Goal: Task Accomplishment & Management: Complete application form

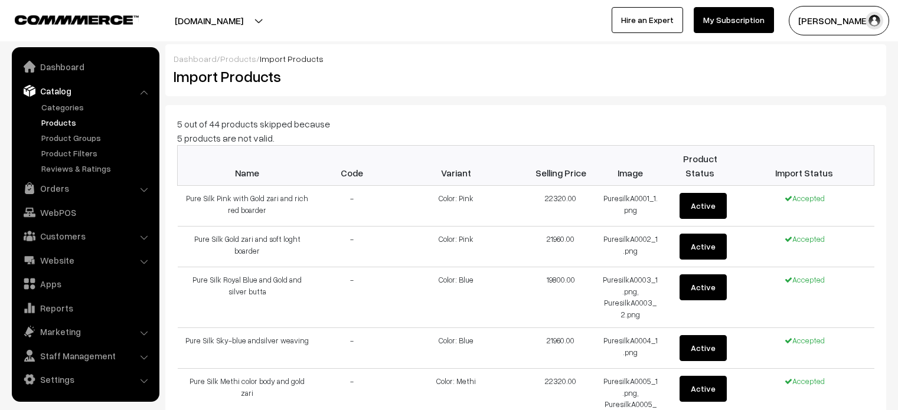
scroll to position [3089, 0]
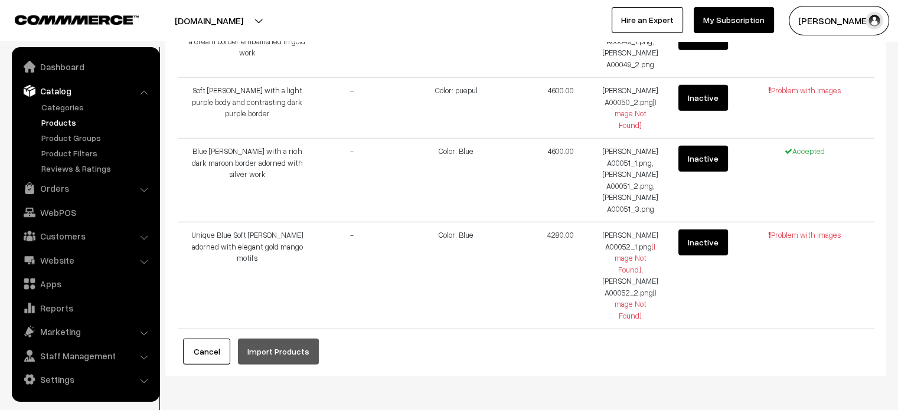
drag, startPoint x: 0, startPoint y: 0, endPoint x: 57, endPoint y: 115, distance: 128.3
click at [57, 115] on ul "Categories" at bounding box center [86, 138] width 142 height 74
click at [73, 131] on ul "Categories" at bounding box center [86, 138] width 142 height 74
click at [64, 124] on link "Products" at bounding box center [96, 122] width 117 height 12
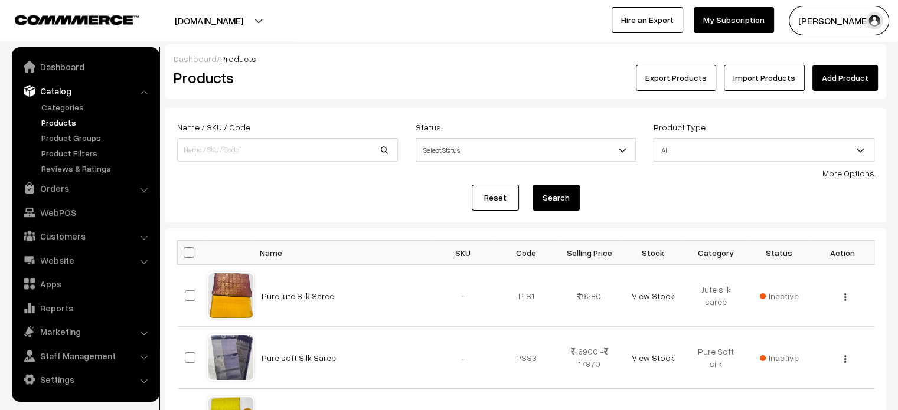
click at [769, 68] on link "Import Products" at bounding box center [764, 78] width 81 height 26
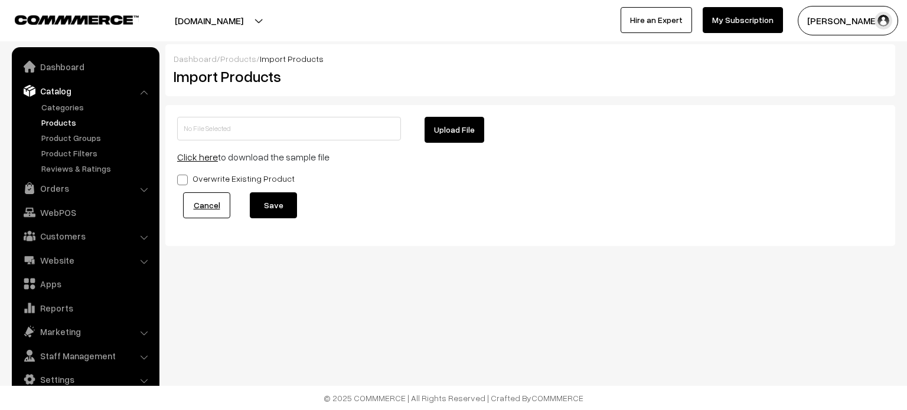
click at [459, 128] on button "Upload File" at bounding box center [454, 130] width 60 height 26
type input "products.zip"
click at [283, 215] on button "Save" at bounding box center [273, 205] width 47 height 26
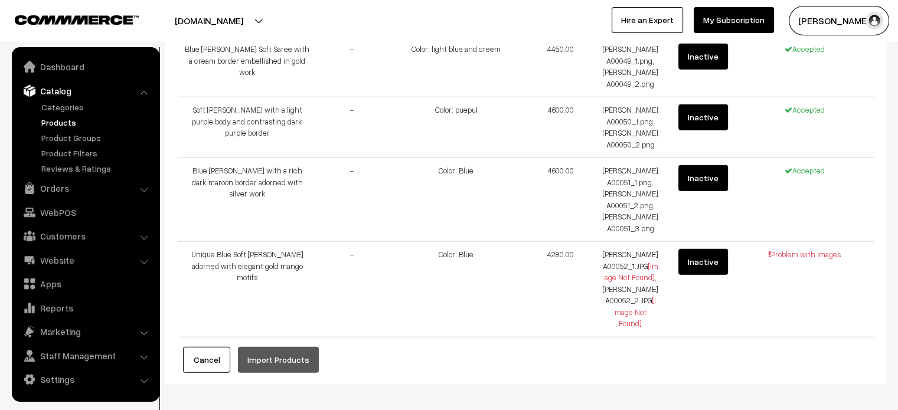
scroll to position [3192, 0]
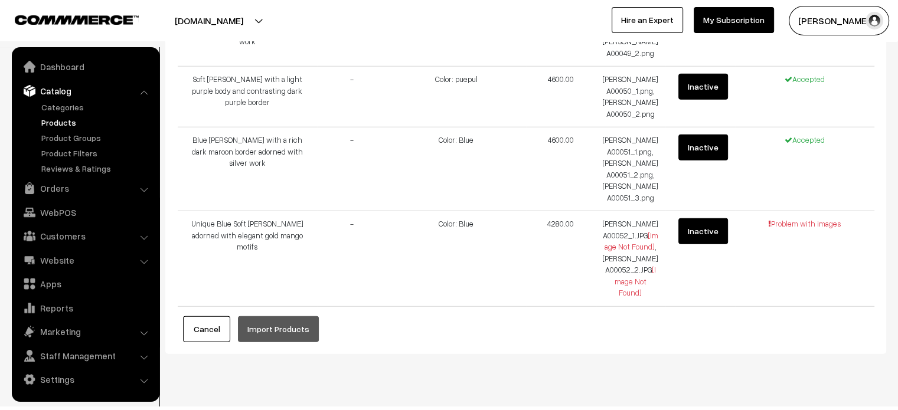
click at [205, 316] on button "Cancel" at bounding box center [206, 329] width 47 height 26
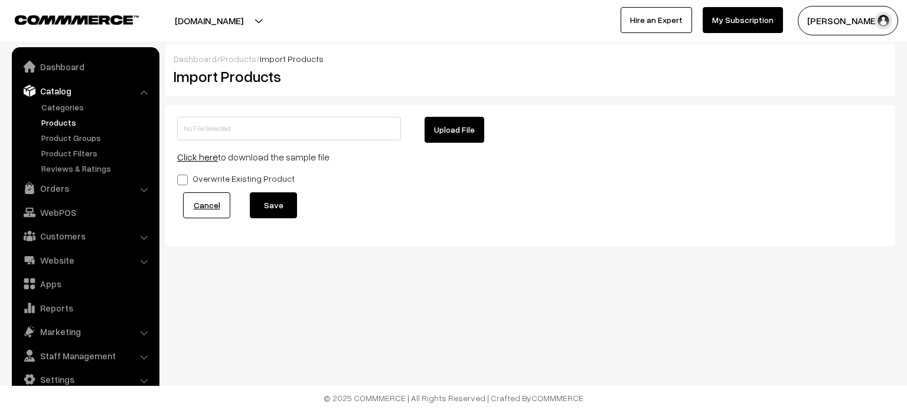
click at [458, 127] on button "Upload File" at bounding box center [454, 130] width 60 height 26
type input "products.zip"
click at [274, 213] on button "Save" at bounding box center [273, 205] width 47 height 26
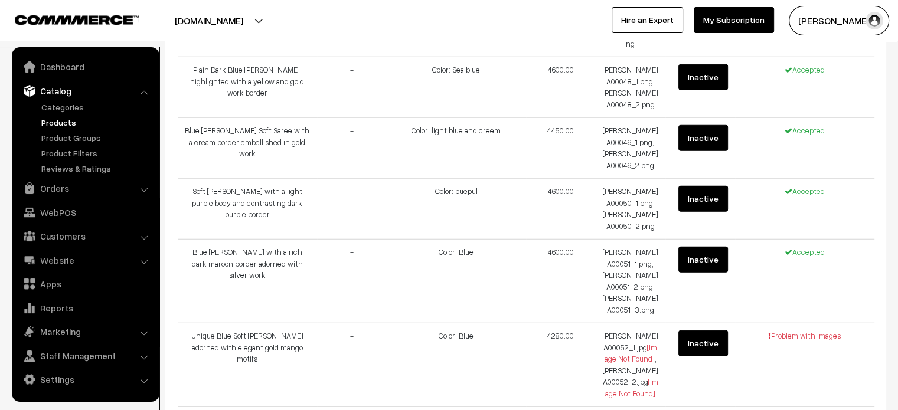
scroll to position [3192, 0]
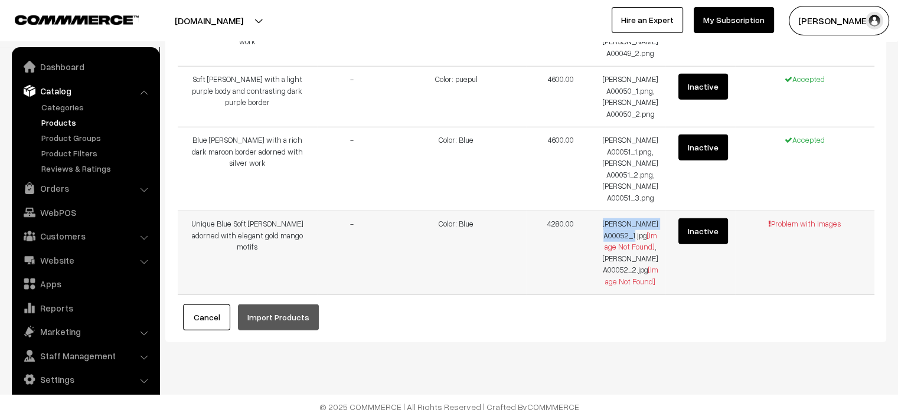
drag, startPoint x: 614, startPoint y: 215, endPoint x: 647, endPoint y: 230, distance: 36.4
click at [647, 230] on td "Georgette A00052_1.jpg [Image Not Found] , Georgette A00052_2.jpg [Image Not Fo…" at bounding box center [631, 253] width 70 height 84
copy td "Georgette A00052_1.jpg"
click at [61, 126] on link "Products" at bounding box center [96, 122] width 117 height 12
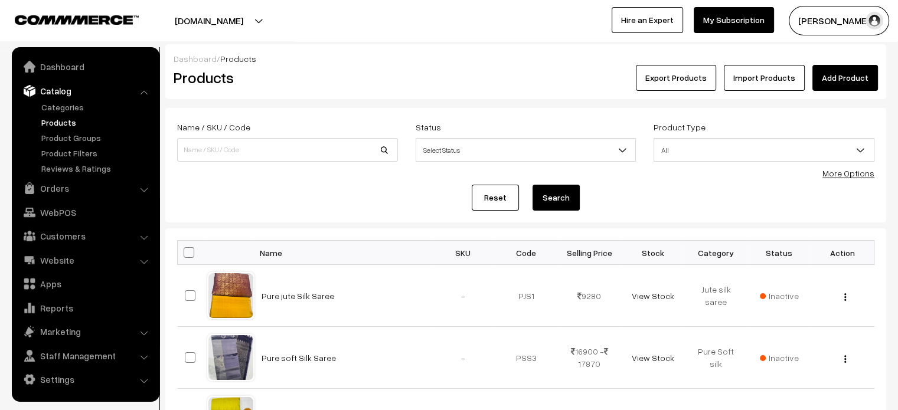
click at [759, 84] on link "Import Products" at bounding box center [764, 78] width 81 height 26
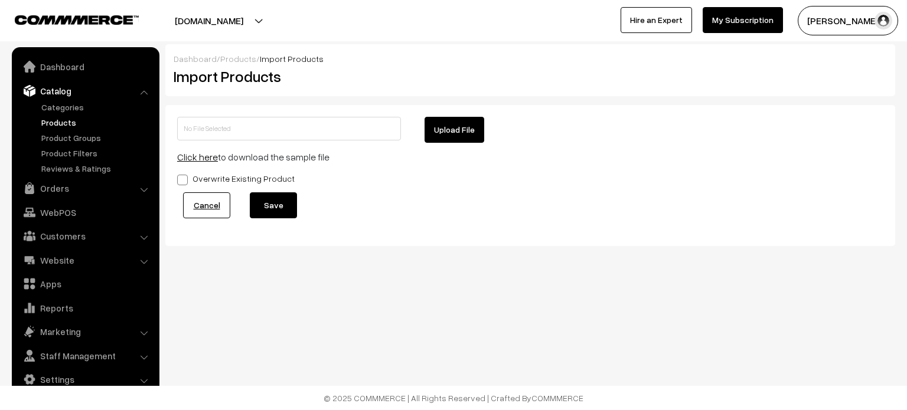
click at [456, 125] on button "Upload File" at bounding box center [454, 130] width 60 height 26
type input "images.zip"
click at [279, 205] on button "Save" at bounding box center [273, 205] width 47 height 26
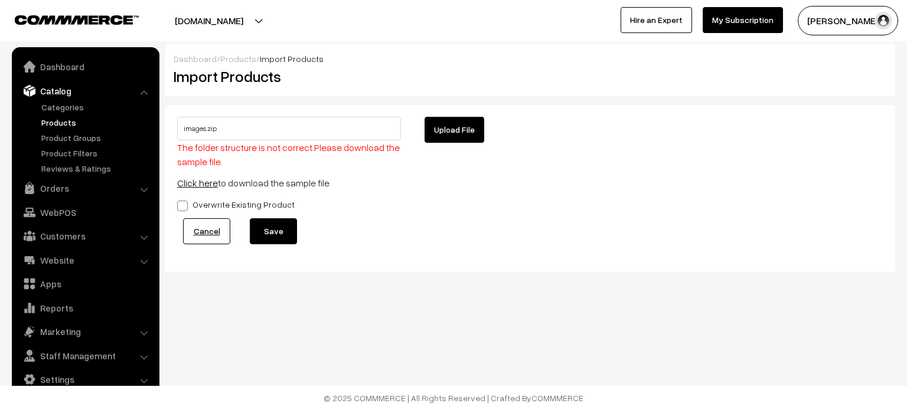
click at [69, 120] on link "Products" at bounding box center [96, 122] width 117 height 12
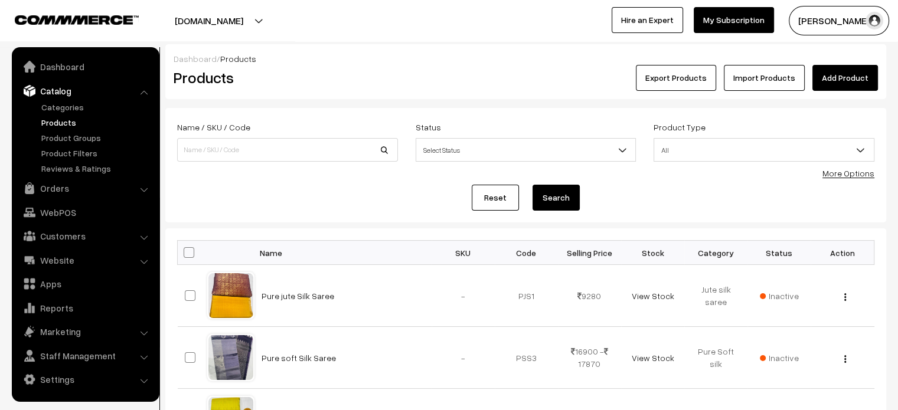
click at [774, 84] on link "Import Products" at bounding box center [764, 78] width 81 height 26
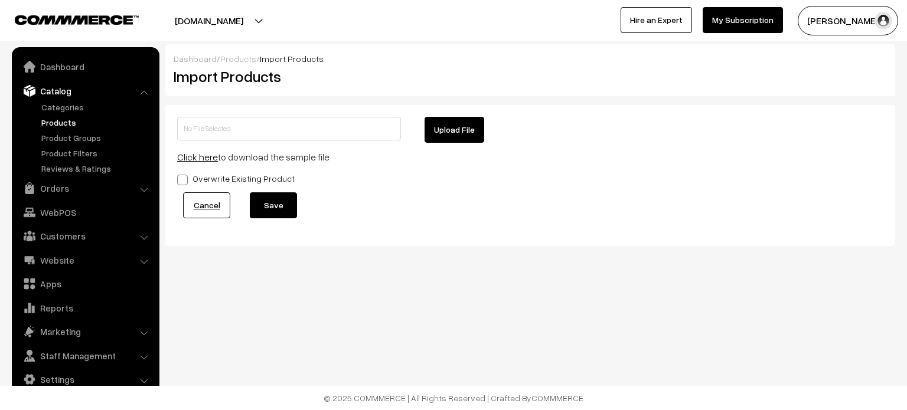
click at [468, 129] on button "Upload File" at bounding box center [454, 130] width 60 height 26
type input "images.zip"
click at [291, 205] on button "Save" at bounding box center [273, 205] width 47 height 26
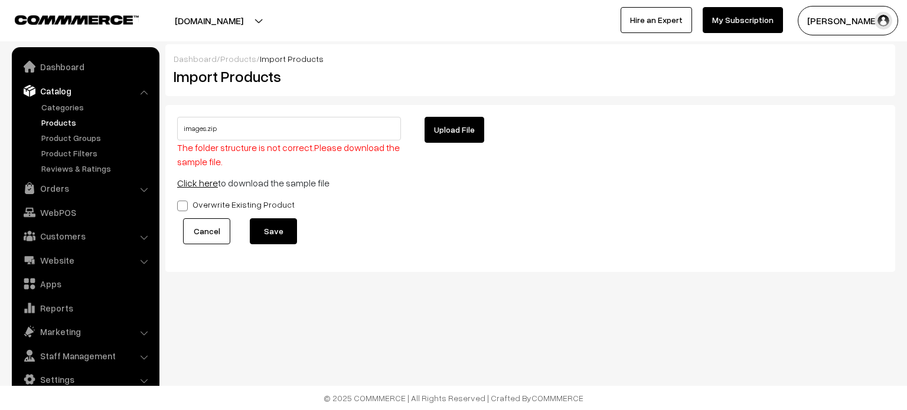
click at [192, 232] on link "Cancel" at bounding box center [206, 231] width 47 height 26
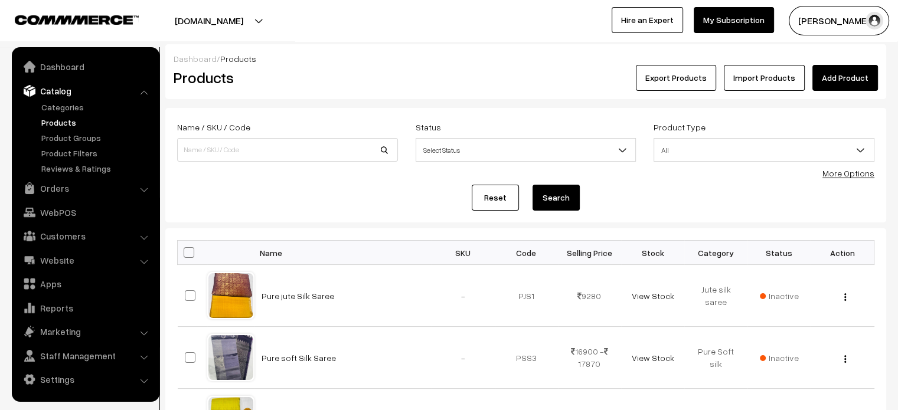
click at [763, 76] on link "Import Products" at bounding box center [764, 78] width 81 height 26
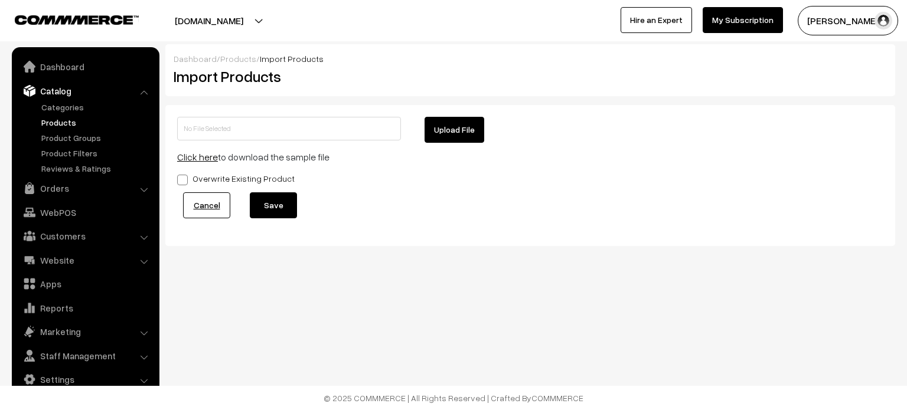
click at [433, 133] on button "Upload File" at bounding box center [454, 130] width 60 height 26
type input "products (2).zip"
click at [274, 205] on button "Save" at bounding box center [273, 205] width 47 height 26
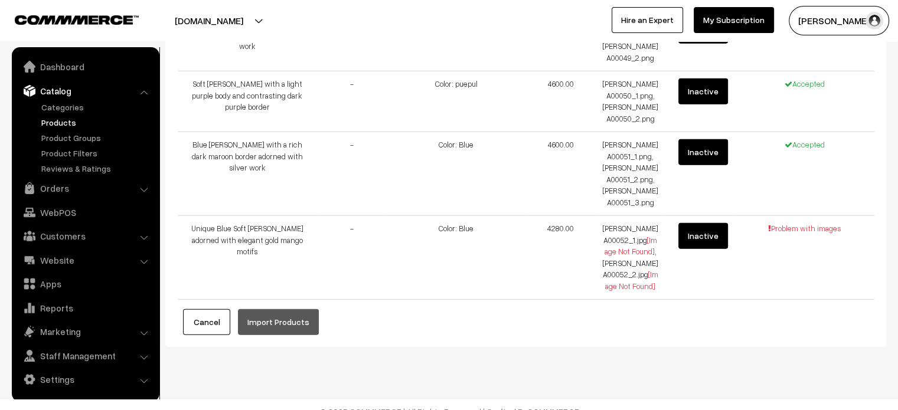
scroll to position [3192, 0]
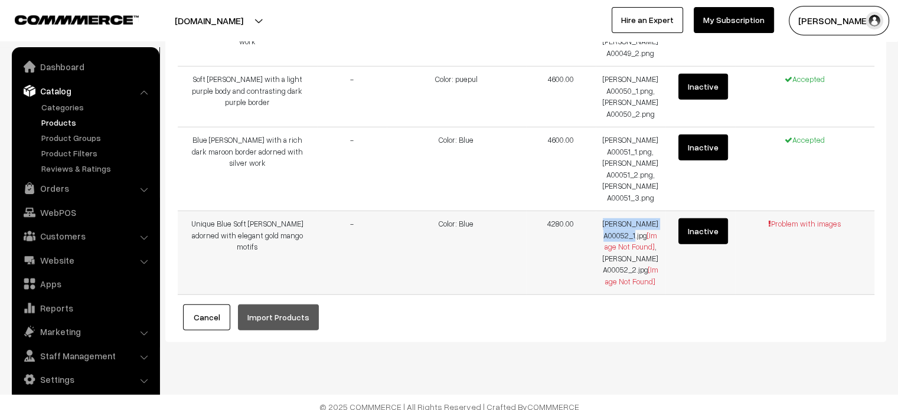
drag, startPoint x: 612, startPoint y: 213, endPoint x: 647, endPoint y: 228, distance: 38.3
click at [647, 228] on td "[PERSON_NAME] A00052_1.jpg [Image Not Found] , [PERSON_NAME] A00052_2.jpg [Imag…" at bounding box center [631, 253] width 70 height 84
copy td "[PERSON_NAME] A00052_1.jpg"
click at [215, 306] on button "Cancel" at bounding box center [206, 318] width 47 height 26
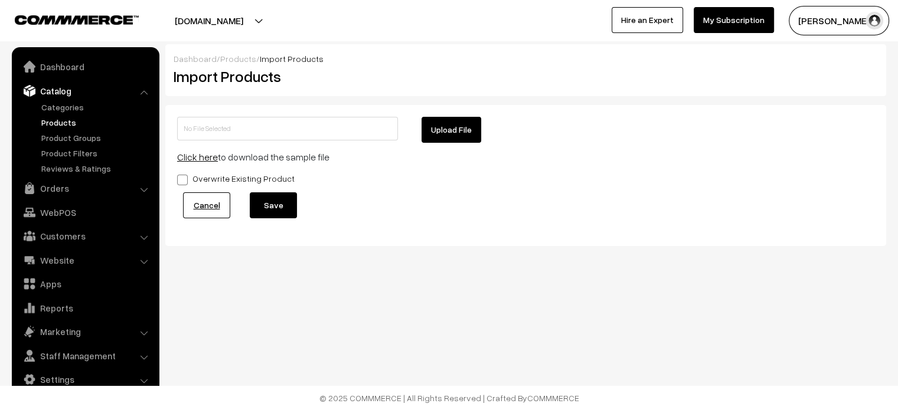
scroll to position [0, 0]
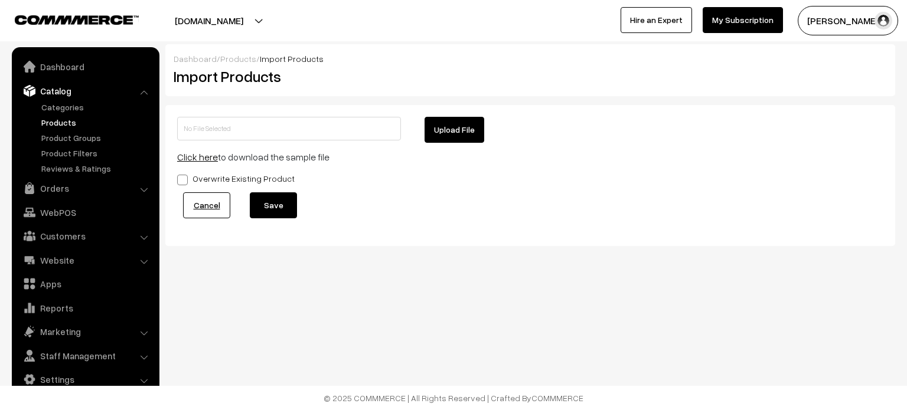
click at [447, 129] on button "Upload File" at bounding box center [454, 130] width 60 height 26
type input "products (2).zip"
click at [290, 200] on button "Save" at bounding box center [273, 205] width 47 height 26
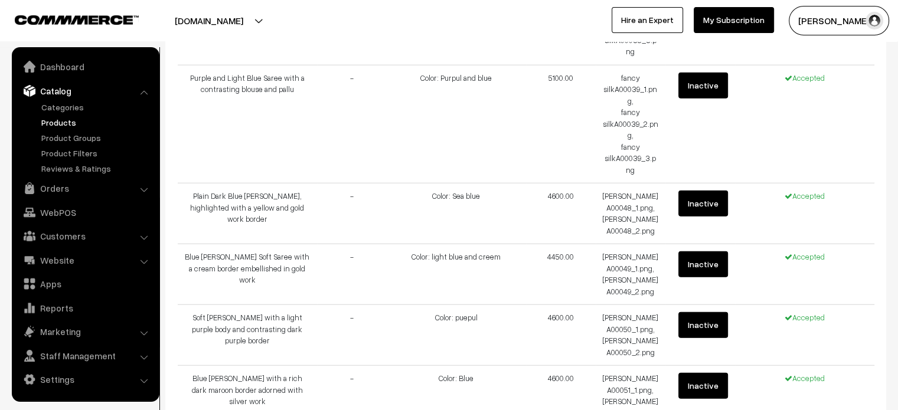
scroll to position [3095, 0]
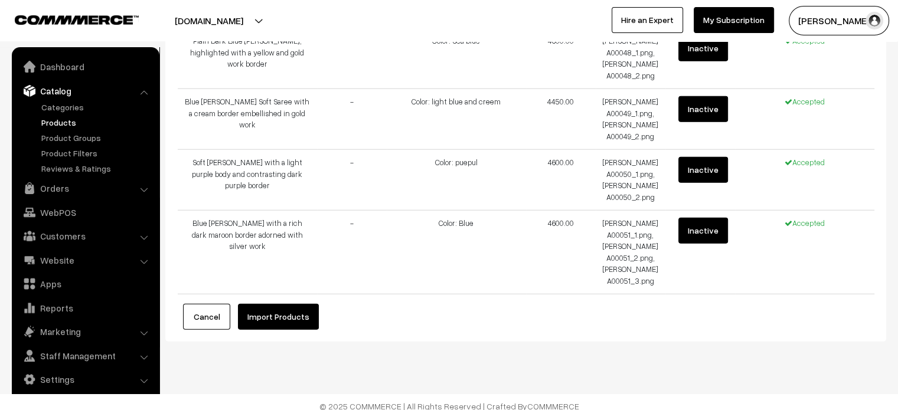
click at [288, 313] on button "Import Products" at bounding box center [278, 317] width 81 height 26
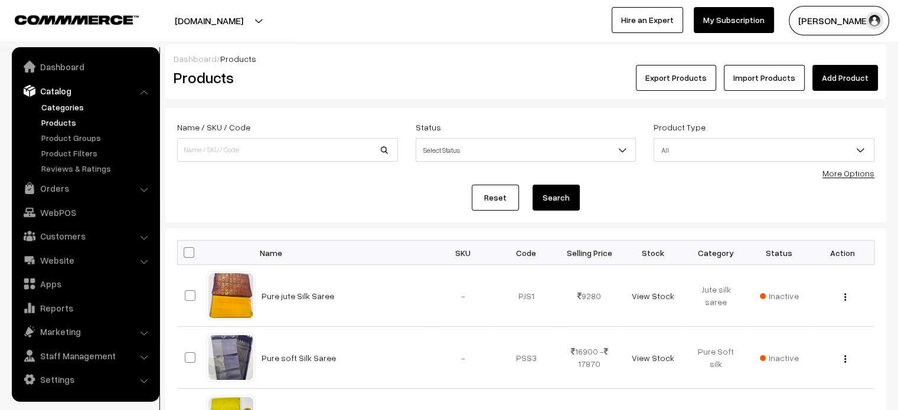
click at [55, 106] on link "Categories" at bounding box center [96, 107] width 117 height 12
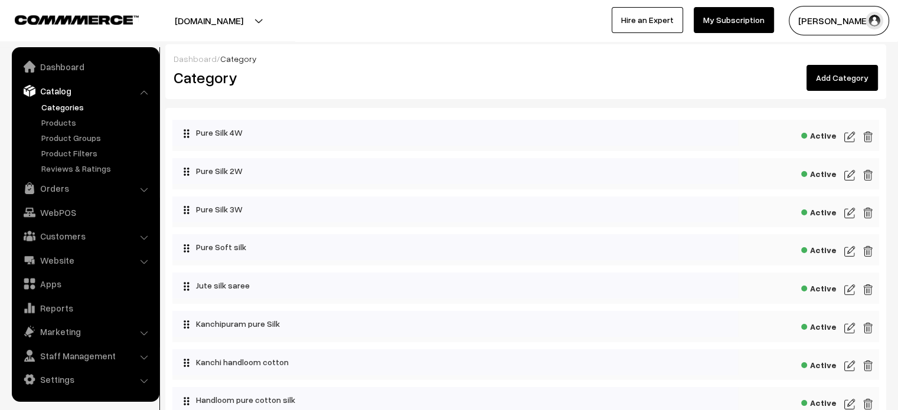
click at [827, 138] on span "Active" at bounding box center [818, 134] width 35 height 15
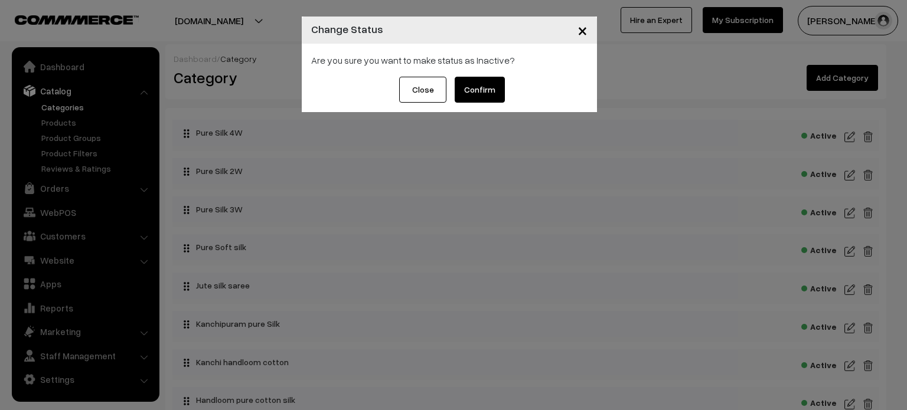
click at [463, 86] on button "Confirm" at bounding box center [480, 90] width 50 height 26
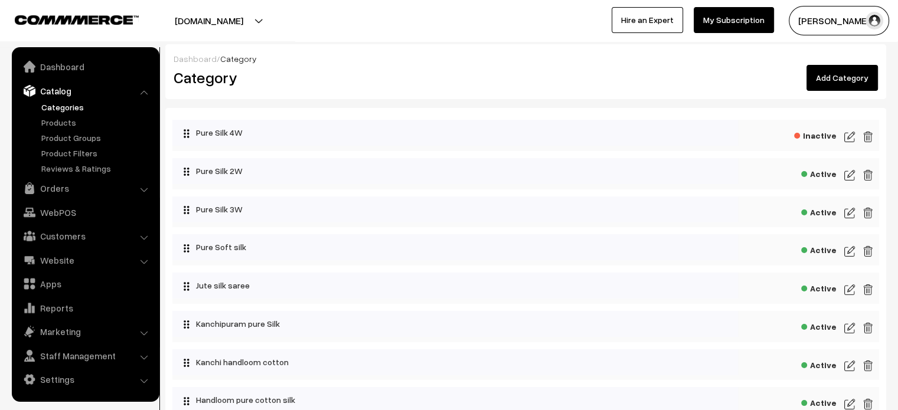
click at [827, 174] on span "Active" at bounding box center [818, 172] width 35 height 15
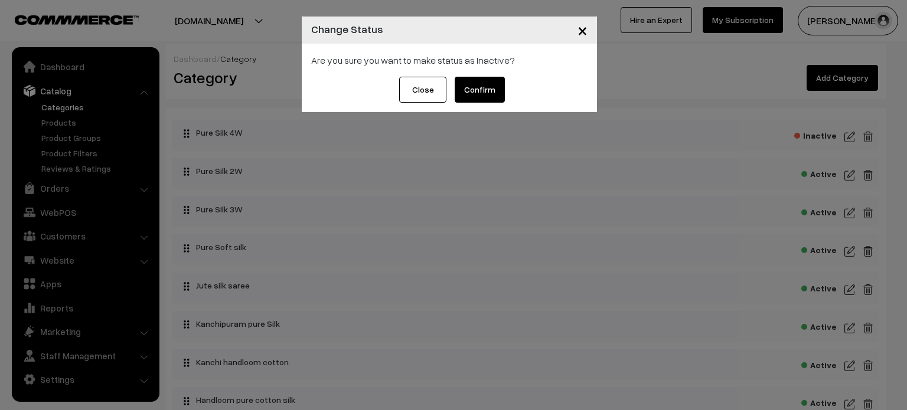
click at [474, 82] on button "Confirm" at bounding box center [480, 90] width 50 height 26
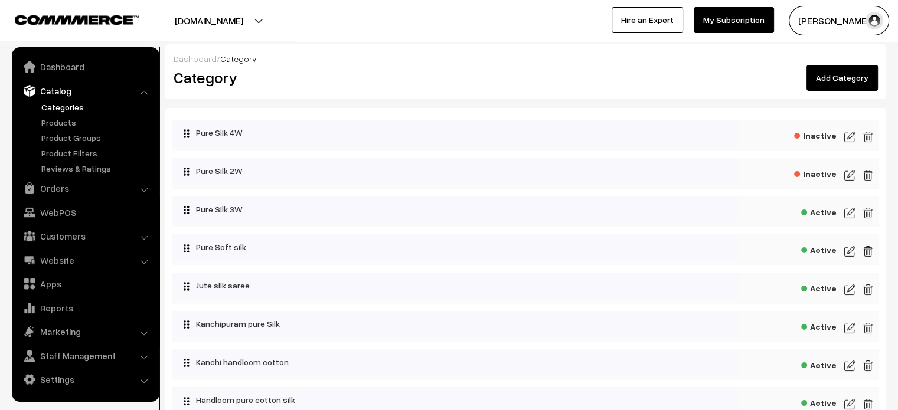
click at [826, 213] on span "Active" at bounding box center [818, 211] width 35 height 15
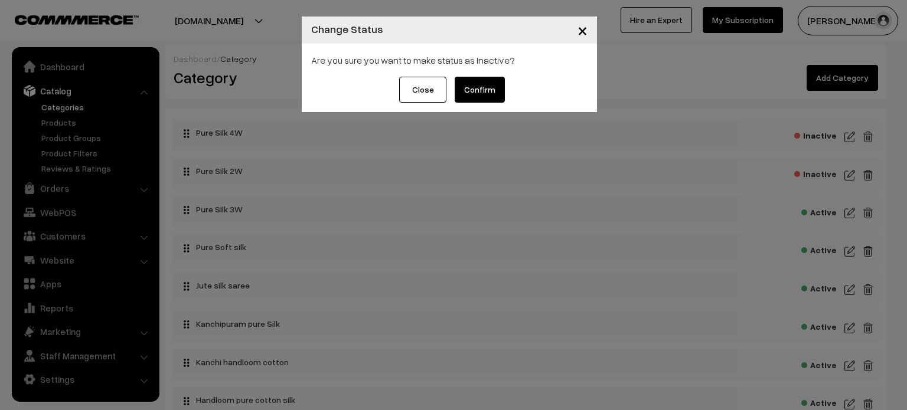
click at [480, 87] on button "Confirm" at bounding box center [480, 90] width 50 height 26
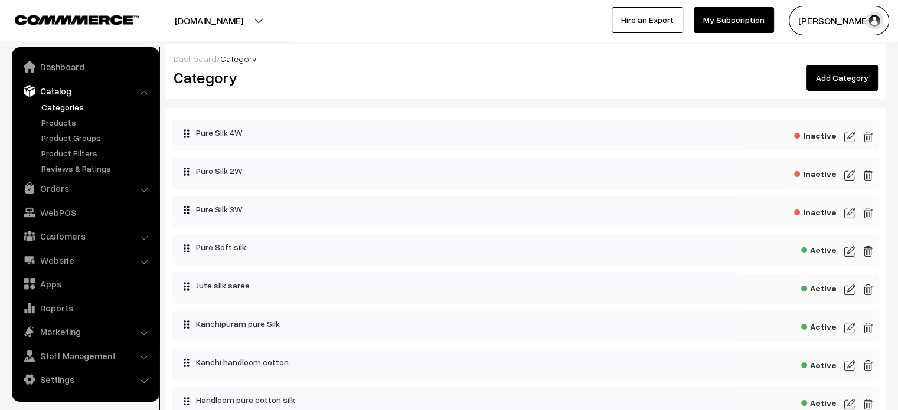
click at [827, 248] on span "Active" at bounding box center [818, 248] width 35 height 15
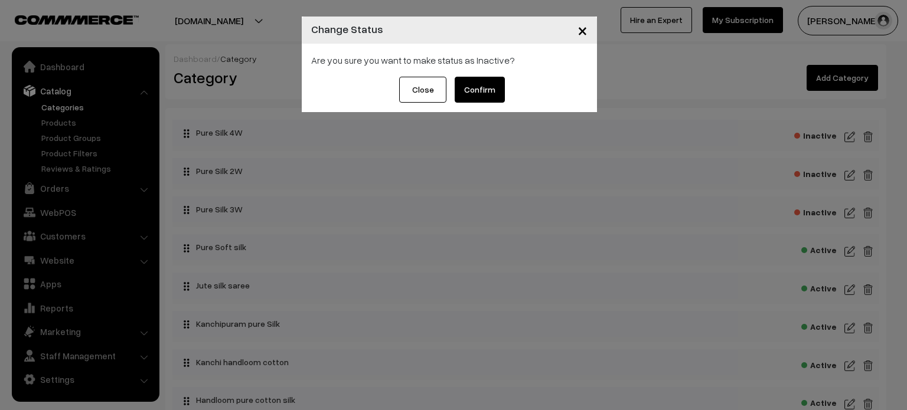
click at [476, 89] on button "Confirm" at bounding box center [480, 90] width 50 height 26
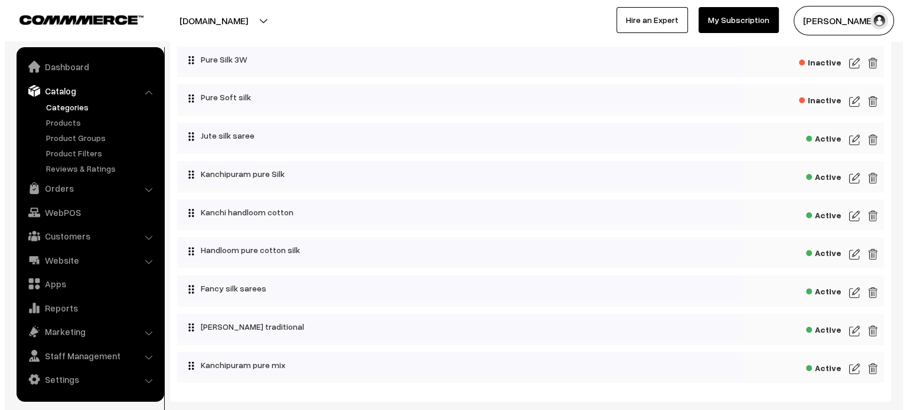
scroll to position [151, 0]
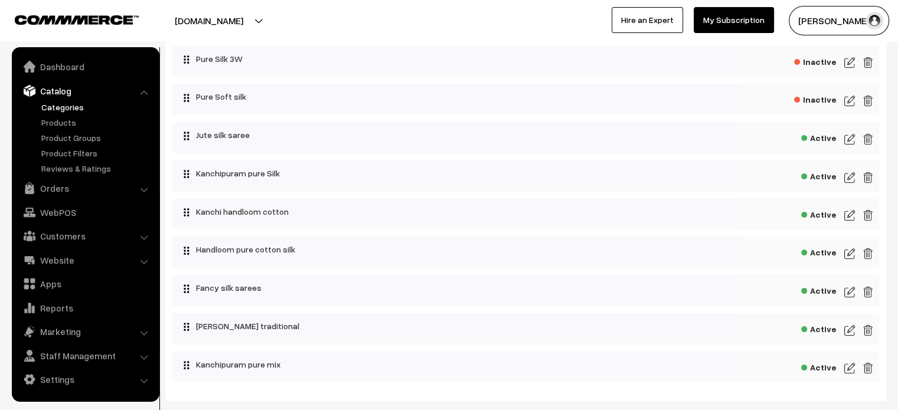
click at [819, 136] on span "Active" at bounding box center [818, 136] width 35 height 15
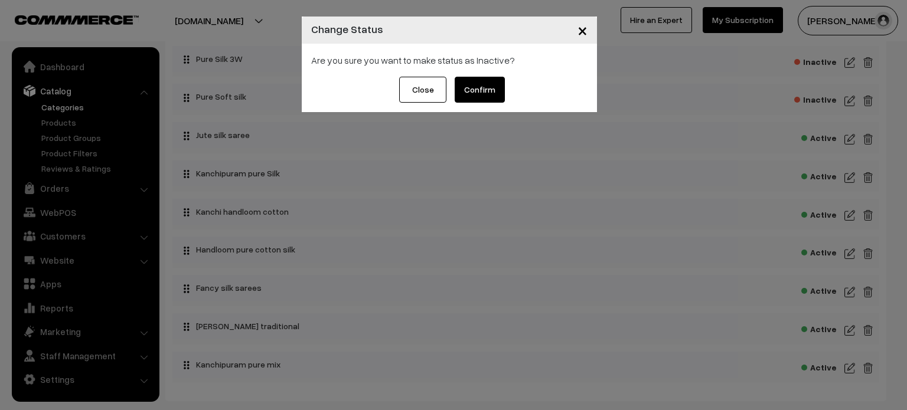
click at [486, 83] on button "Confirm" at bounding box center [480, 90] width 50 height 26
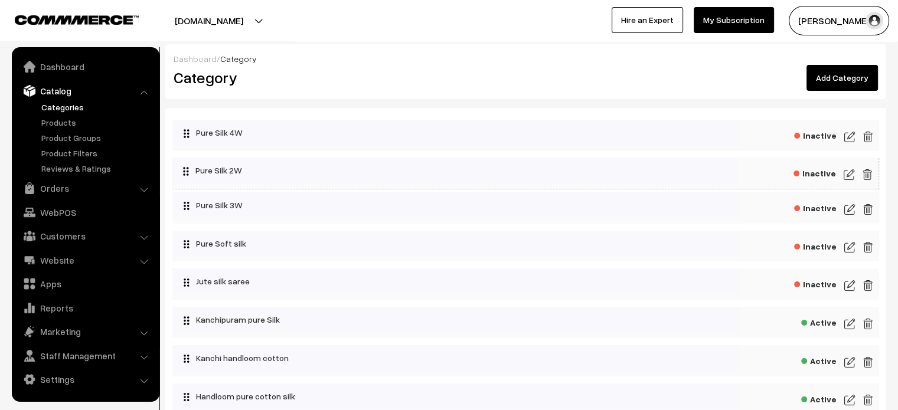
drag, startPoint x: 208, startPoint y: 165, endPoint x: 249, endPoint y: 166, distance: 40.8
drag, startPoint x: 218, startPoint y: 205, endPoint x: 252, endPoint y: 205, distance: 34.2
drag, startPoint x: 211, startPoint y: 253, endPoint x: 259, endPoint y: 254, distance: 48.4
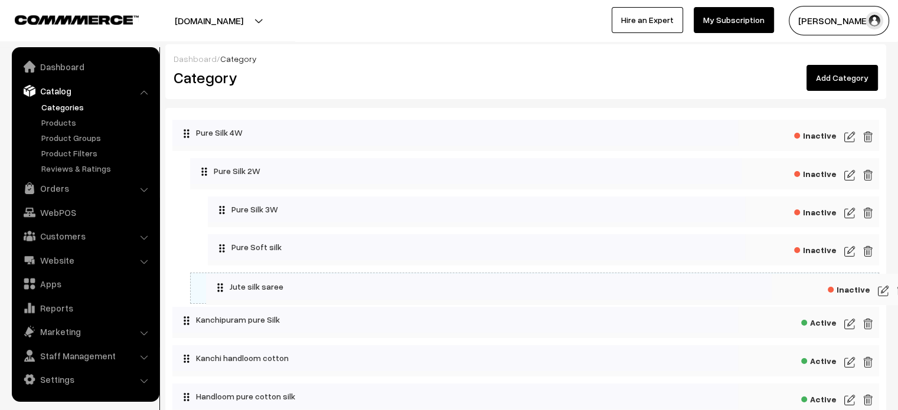
drag, startPoint x: 221, startPoint y: 281, endPoint x: 274, endPoint y: 283, distance: 52.6
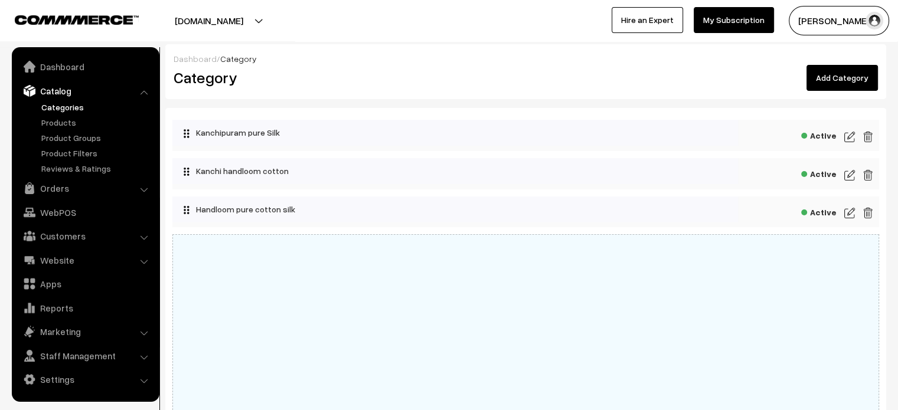
drag, startPoint x: 257, startPoint y: 130, endPoint x: 276, endPoint y: 386, distance: 256.8
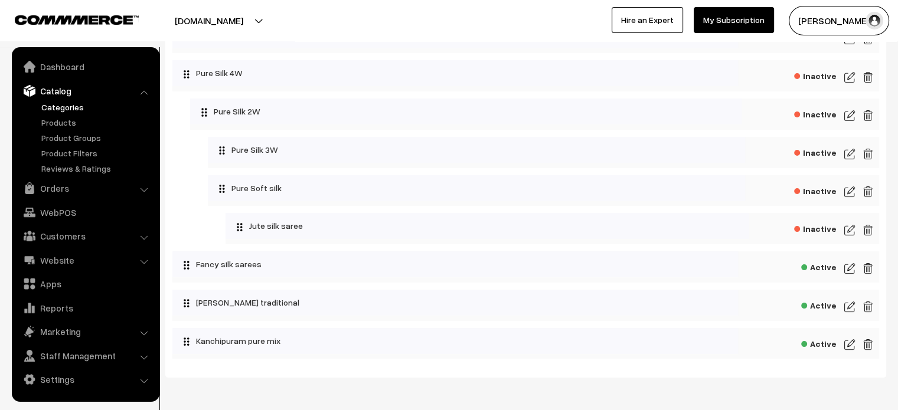
scroll to position [175, 0]
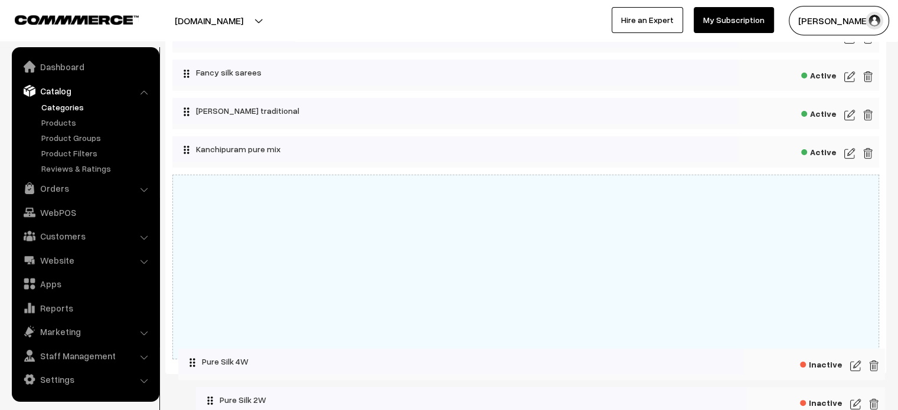
drag, startPoint x: 200, startPoint y: 71, endPoint x: 206, endPoint y: 332, distance: 261.0
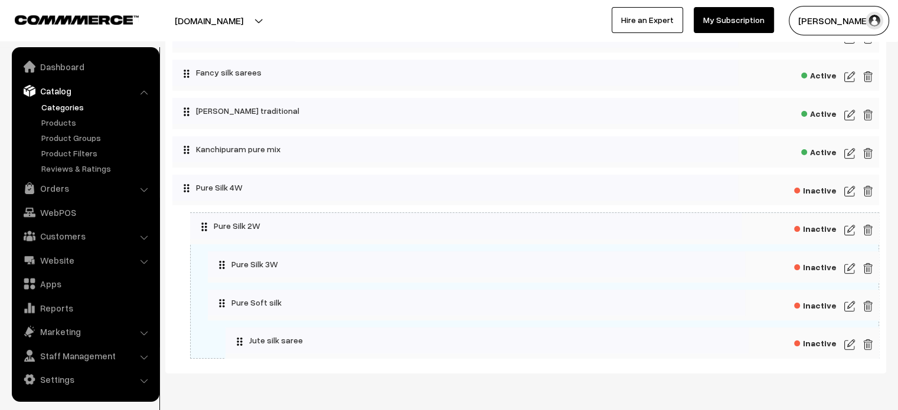
drag, startPoint x: 309, startPoint y: 233, endPoint x: 271, endPoint y: 231, distance: 37.8
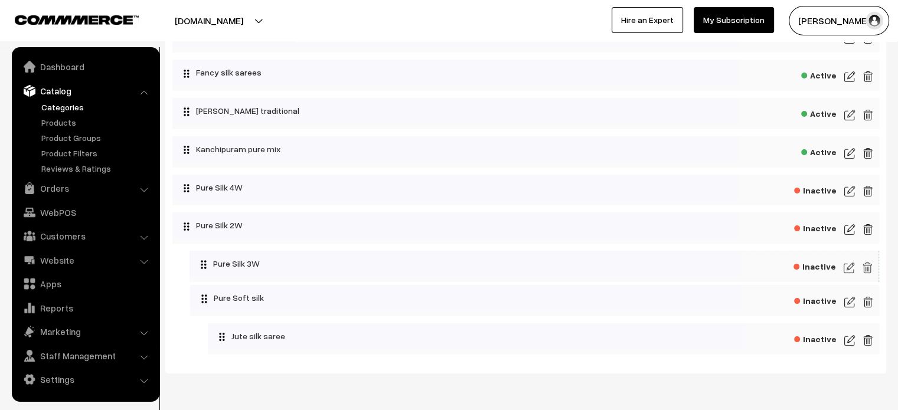
drag, startPoint x: 309, startPoint y: 264, endPoint x: 262, endPoint y: 263, distance: 47.2
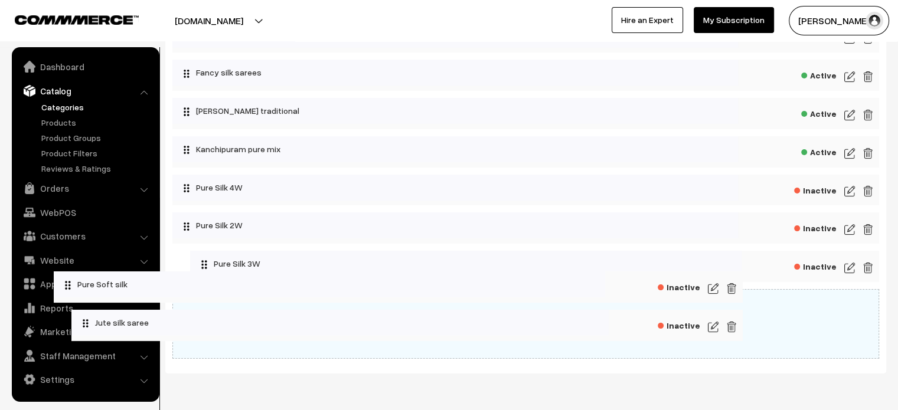
drag, startPoint x: 335, startPoint y: 310, endPoint x: 197, endPoint y: 292, distance: 139.3
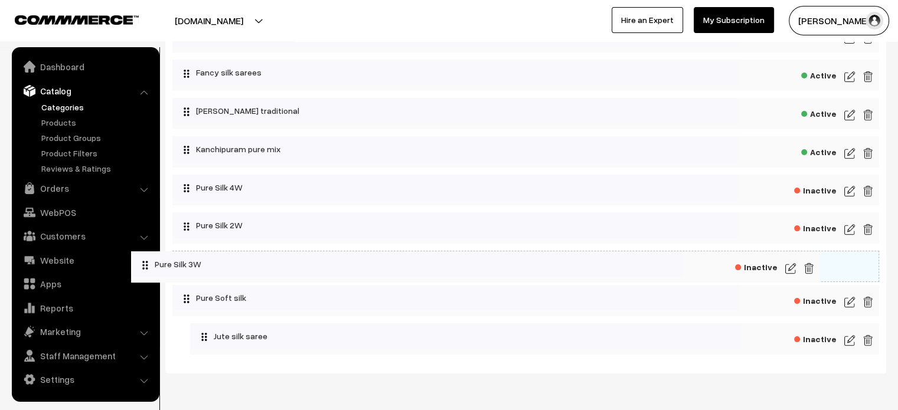
drag, startPoint x: 310, startPoint y: 263, endPoint x: 251, endPoint y: 263, distance: 59.6
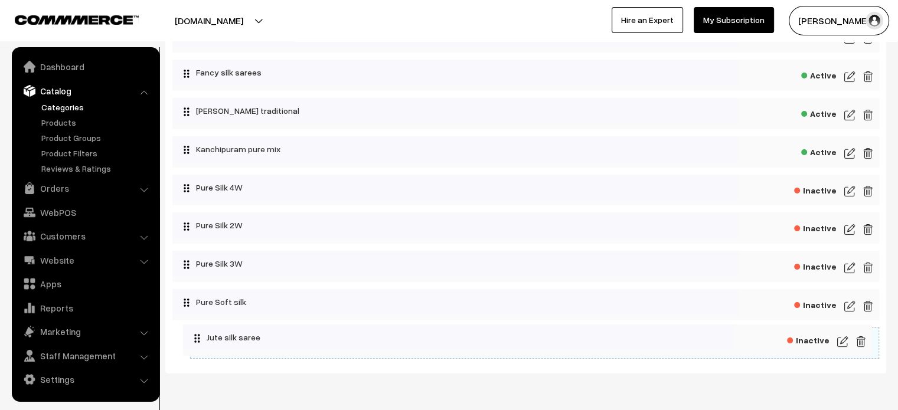
drag, startPoint x: 295, startPoint y: 341, endPoint x: 197, endPoint y: 335, distance: 98.2
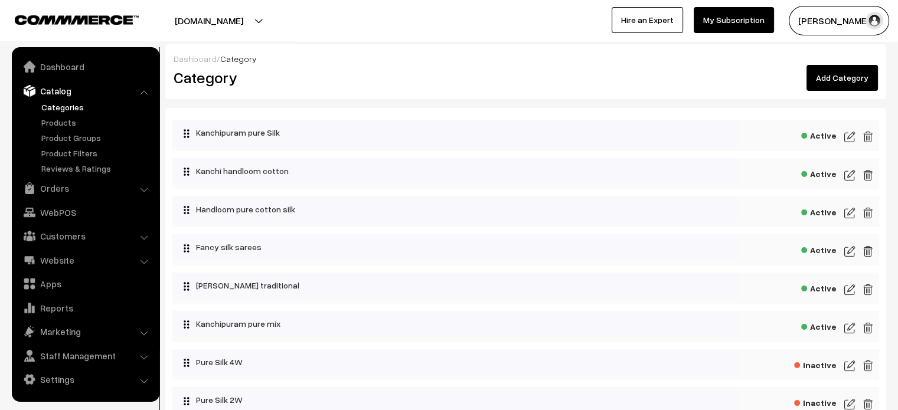
click at [563, 65] on div "Add Category" at bounding box center [707, 78] width 344 height 26
click at [74, 74] on link "Dashboard" at bounding box center [85, 66] width 140 height 21
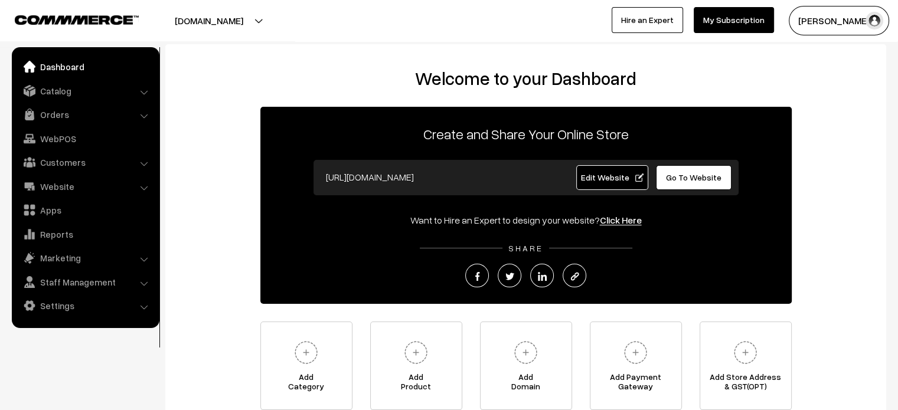
click at [250, 76] on h2 "Welcome to your Dashboard" at bounding box center [525, 78] width 697 height 21
click at [78, 91] on link "Catalog" at bounding box center [85, 90] width 140 height 21
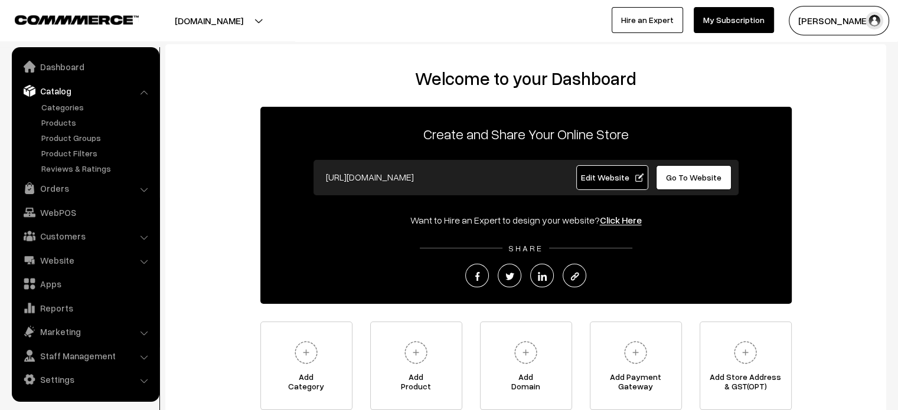
click at [256, 75] on h2 "Welcome to your Dashboard" at bounding box center [525, 78] width 697 height 21
click at [238, 47] on div "Welcome to your Dashboard Create and Share Your Online Store [URL][DOMAIN_NAME]…" at bounding box center [525, 241] width 721 height 395
click at [57, 116] on link "Products" at bounding box center [96, 122] width 117 height 12
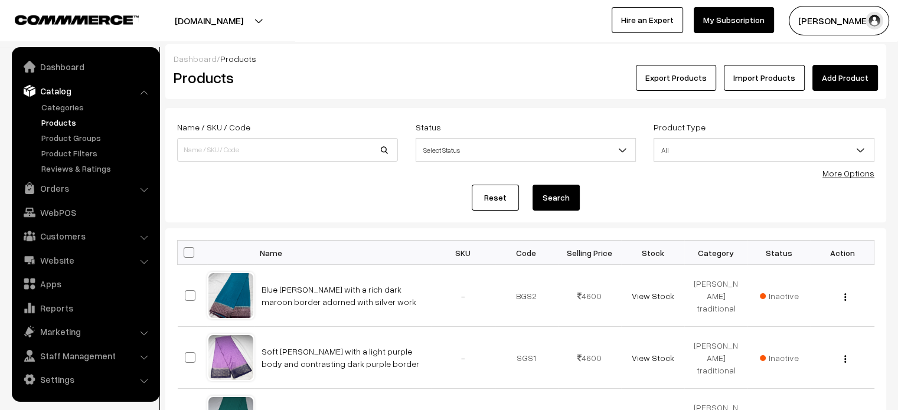
click at [848, 84] on link "Add Product" at bounding box center [845, 78] width 66 height 26
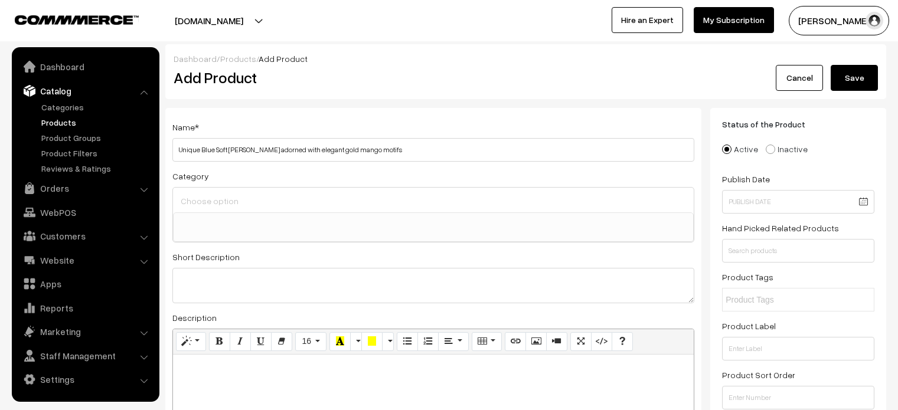
select select
type input "Unique Blue Soft [PERSON_NAME] adorned with elegant gold mango motifs"
paste div
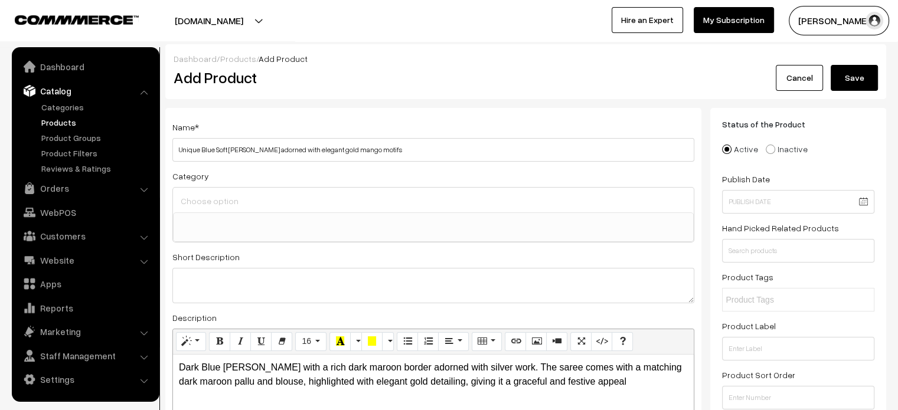
click at [284, 214] on ul at bounding box center [433, 220] width 519 height 15
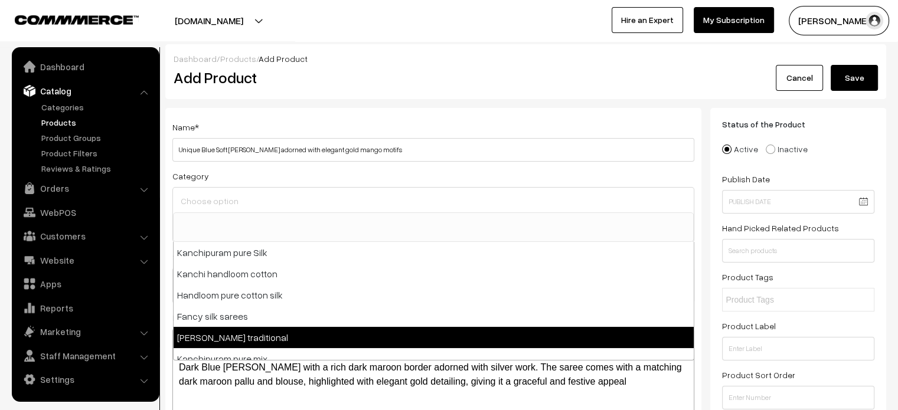
select select "10"
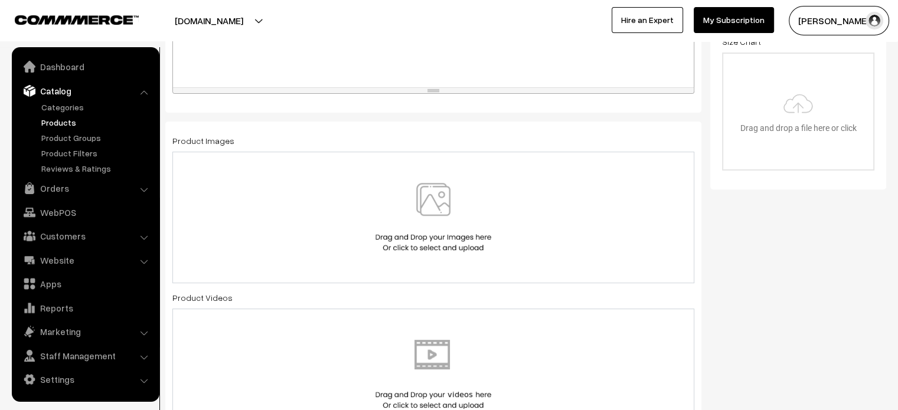
scroll to position [424, 0]
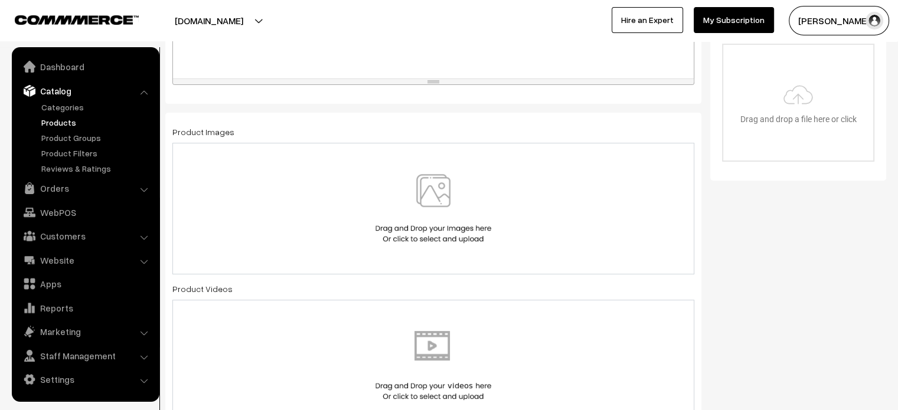
click at [427, 198] on img at bounding box center [433, 208] width 122 height 69
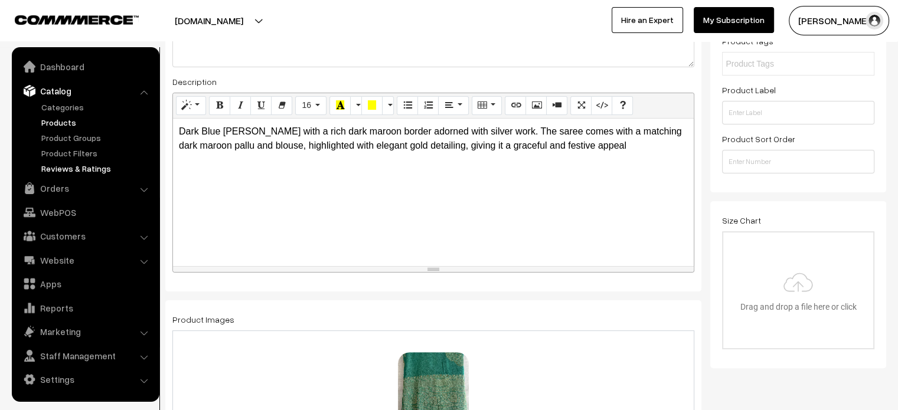
scroll to position [201, 0]
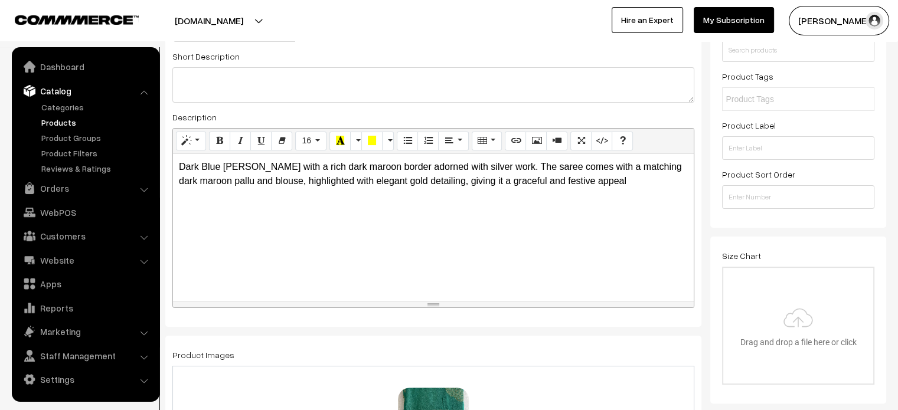
click at [355, 171] on p "Dark Blue Georgette Saree with a rich dark maroon border adorned with silver wo…" at bounding box center [433, 174] width 509 height 28
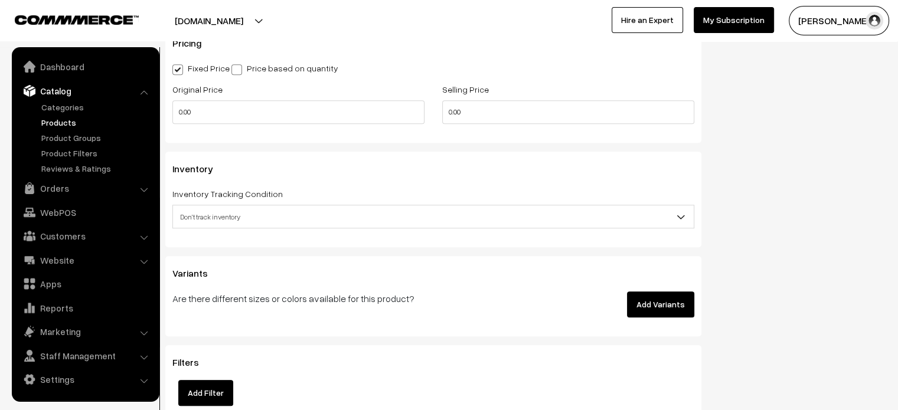
scroll to position [1032, 0]
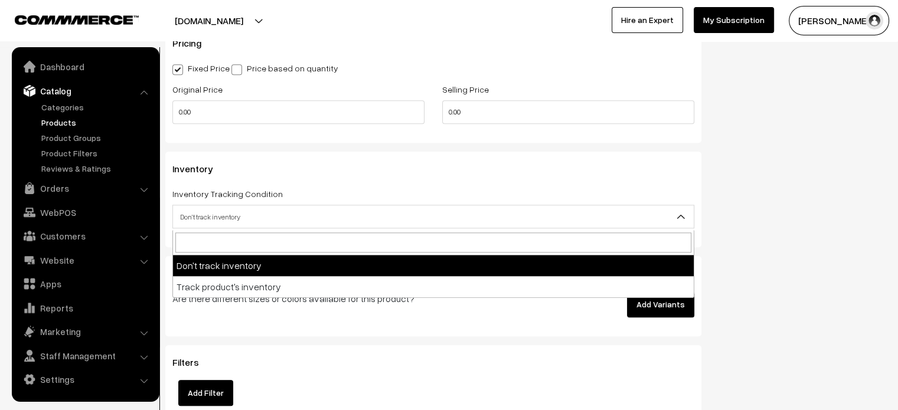
click at [242, 225] on span "Don't track inventory" at bounding box center [433, 217] width 521 height 21
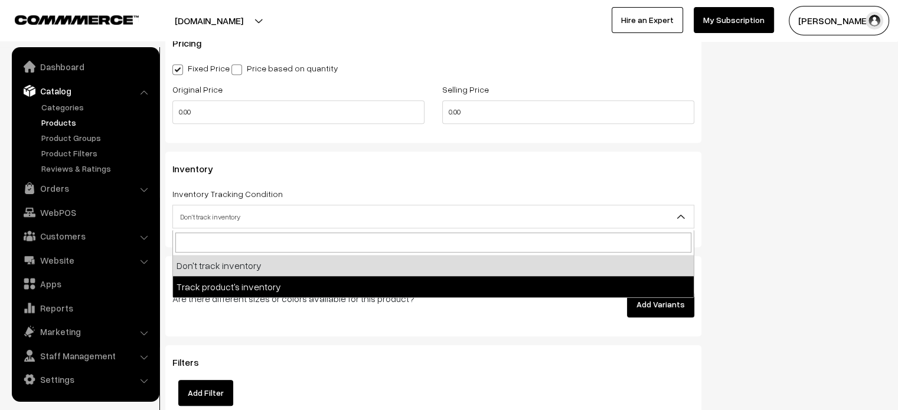
select select "2"
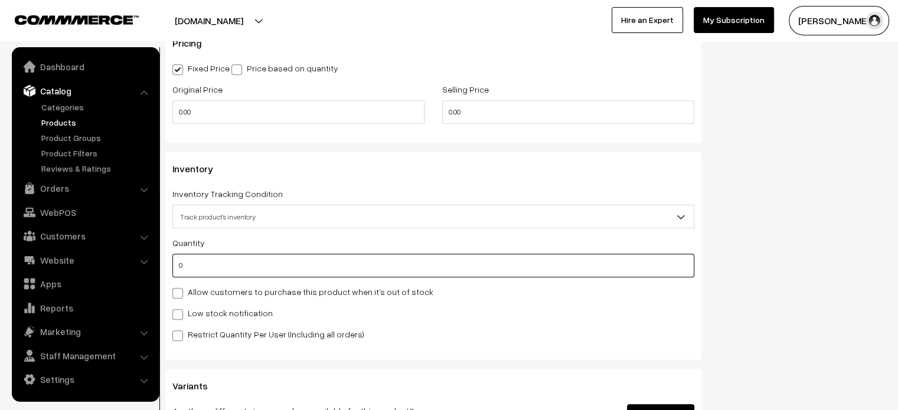
click at [191, 266] on input "0" at bounding box center [433, 266] width 522 height 24
type input "1"
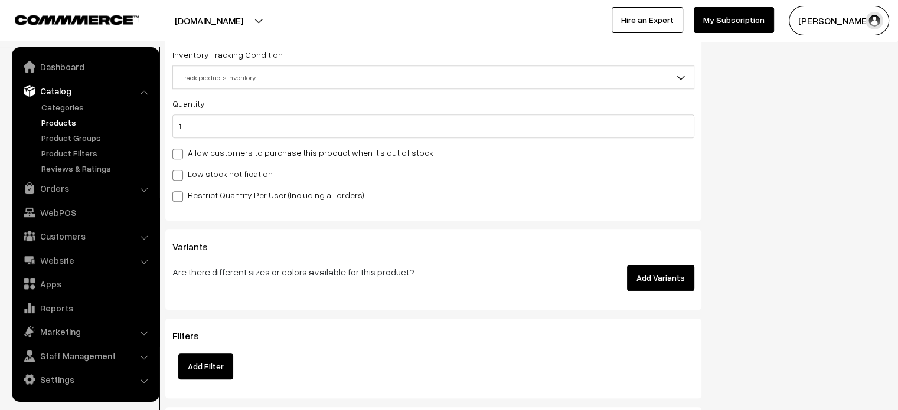
scroll to position [1222, 0]
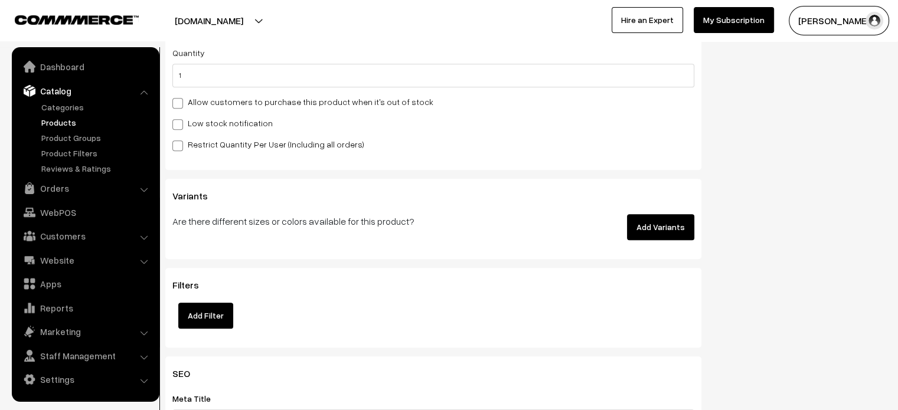
click at [663, 225] on button "Add Variants" at bounding box center [660, 227] width 67 height 26
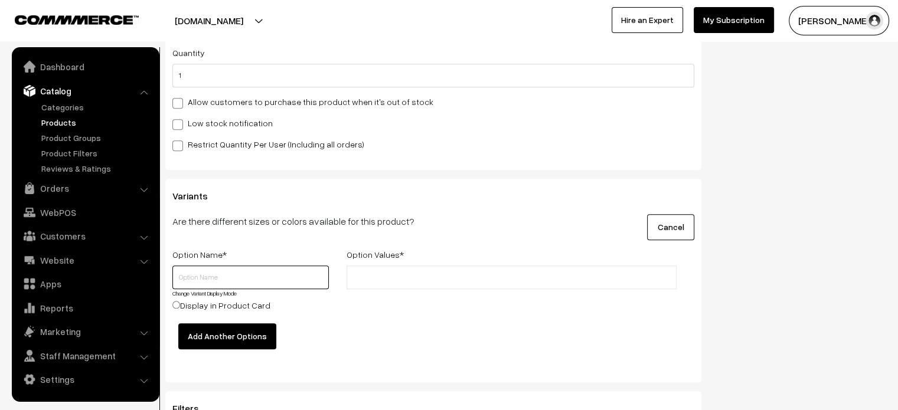
click at [224, 276] on input "text" at bounding box center [250, 278] width 156 height 24
type input "Color"
click at [391, 273] on input "text" at bounding box center [401, 278] width 103 height 12
type input "Blue"
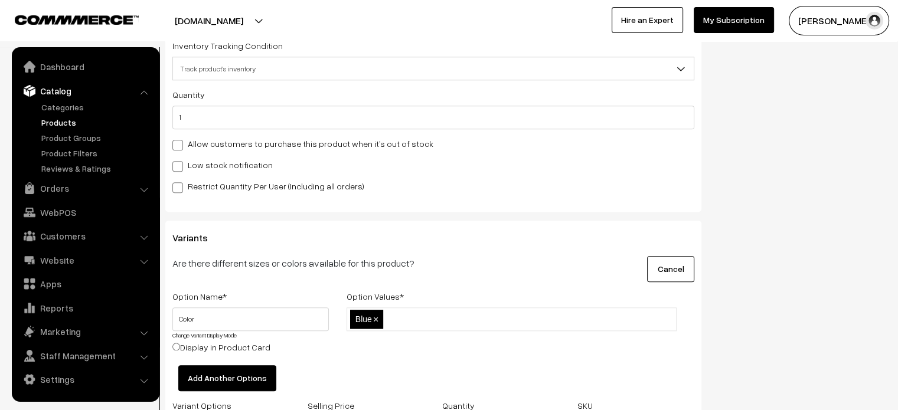
scroll to position [1178, 0]
click at [673, 266] on button "Cancel" at bounding box center [670, 271] width 47 height 26
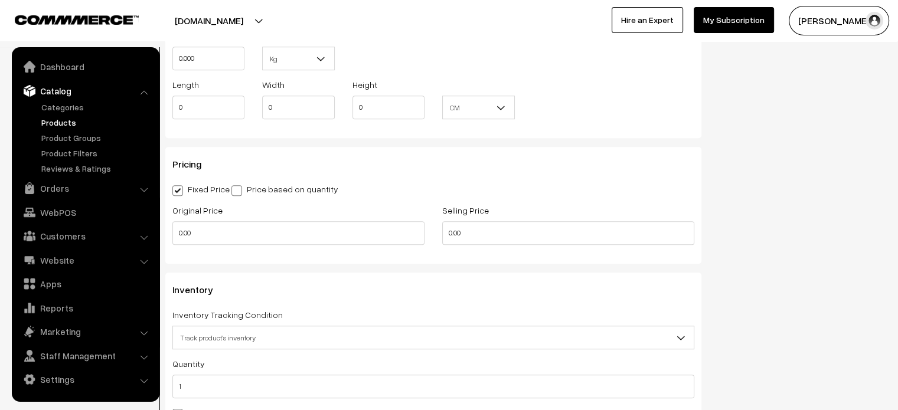
scroll to position [910, 0]
click at [260, 230] on input "0.00" at bounding box center [298, 234] width 252 height 24
type input "0"
type input "4280"
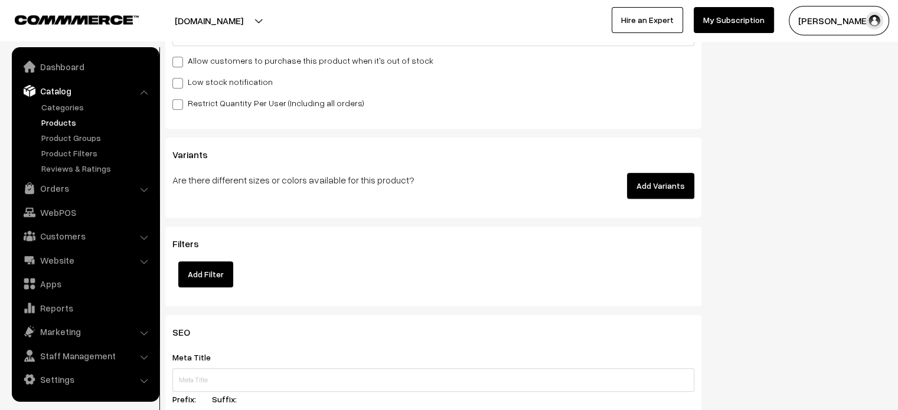
scroll to position [1342, 0]
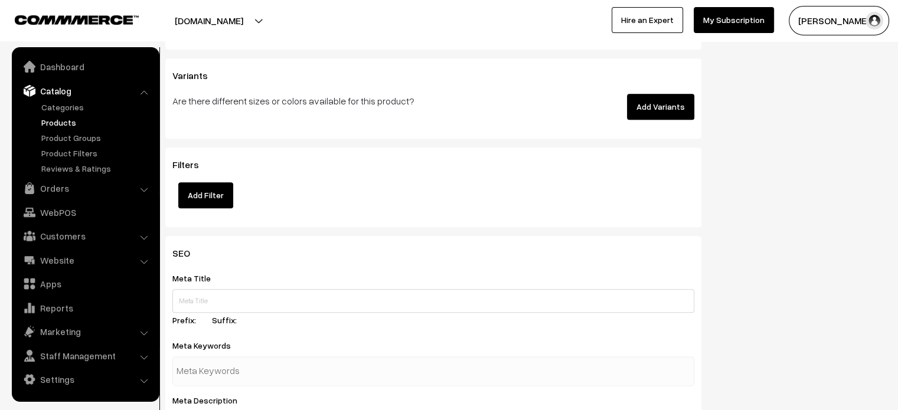
type input "4280"
click at [659, 98] on button "Add Variants" at bounding box center [660, 107] width 67 height 26
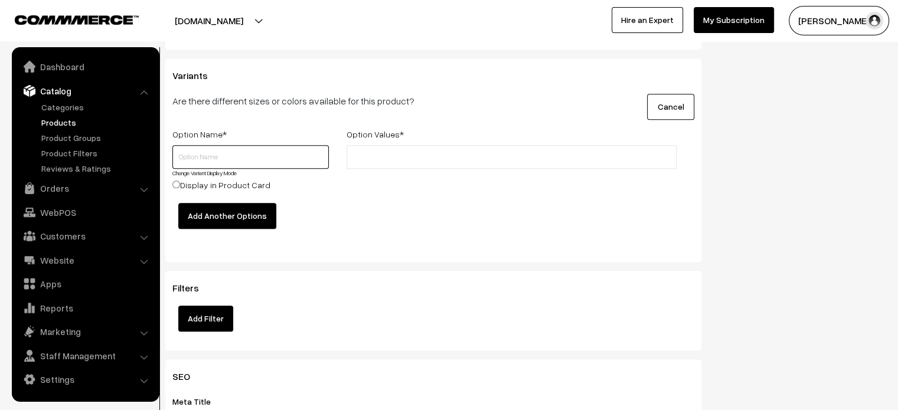
click at [220, 158] on input "text" at bounding box center [250, 157] width 156 height 24
type input "Color"
click at [357, 162] on input "text" at bounding box center [401, 157] width 103 height 12
type input "Blue"
click at [437, 190] on div "Blue Blue ×" at bounding box center [512, 174] width 348 height 58
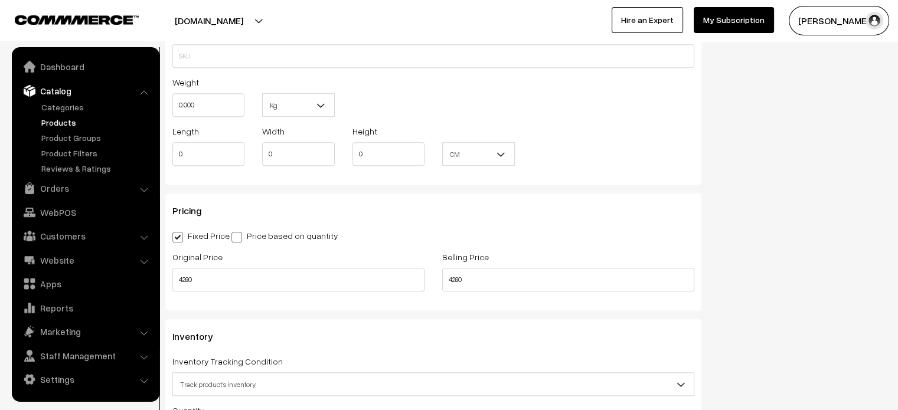
scroll to position [864, 0]
click at [218, 151] on input "0" at bounding box center [208, 154] width 72 height 24
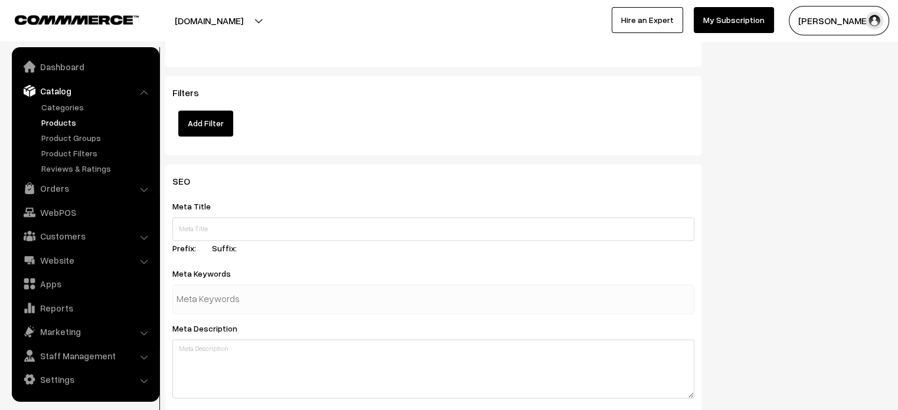
scroll to position [1637, 0]
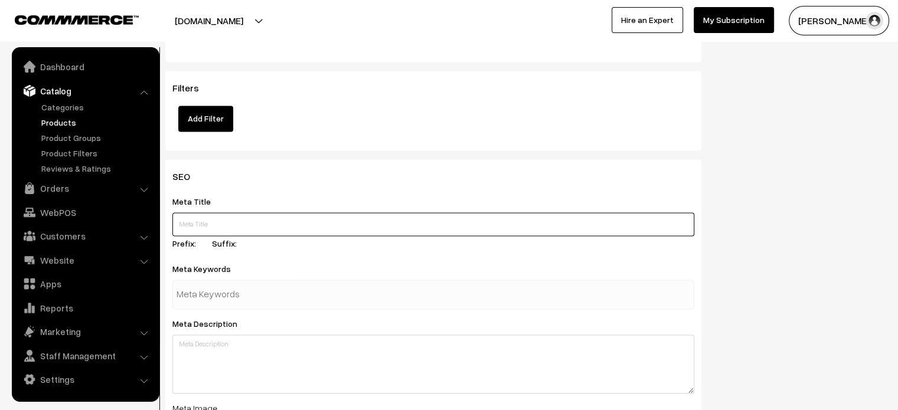
paste input "Pure Jute Silk Sarees | Avany Silks Bengaluru Online Store"
click at [303, 231] on input "Pure Jute Silk Sarees | Avany Silks Bengaluru Online Store" at bounding box center [433, 225] width 522 height 24
type input "Pure Jute Silk Sarees | Avany Silks Bengaluru Online Store"
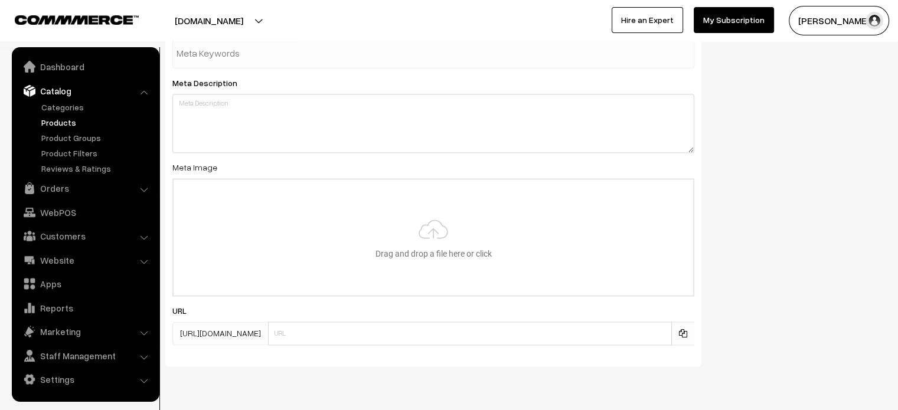
scroll to position [1879, 0]
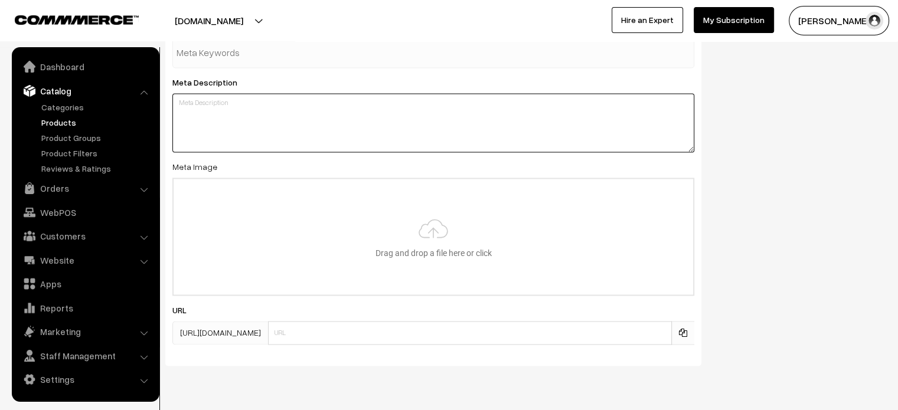
click at [329, 119] on textarea at bounding box center [433, 122] width 522 height 59
paste textarea "Shop pure jute silk sarees at Avany Silks, Bengaluru. Lightweight, elegant & ec…"
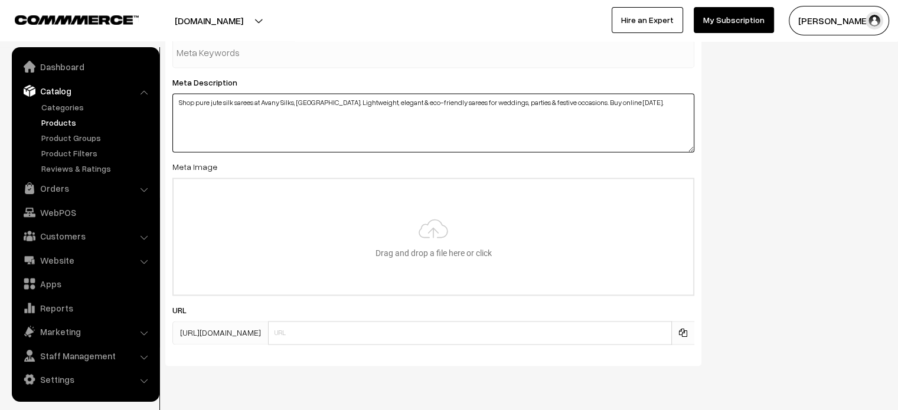
type textarea "Shop pure jute silk sarees at Avany Silks, Bengaluru. Lightweight, elegant & ec…"
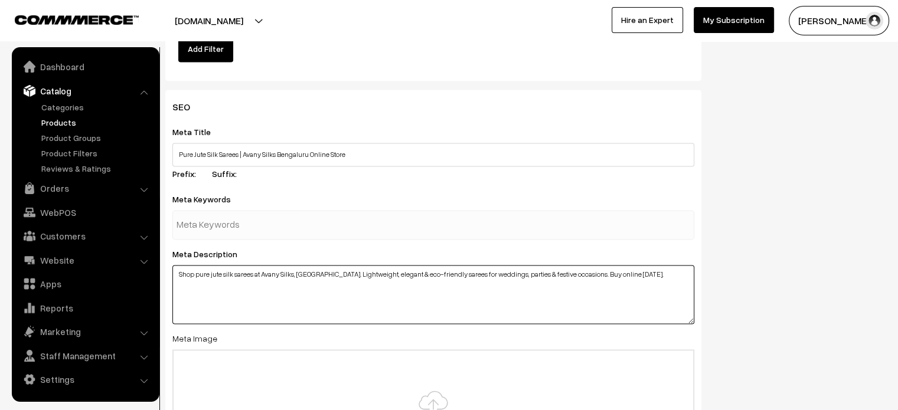
scroll to position [1707, 0]
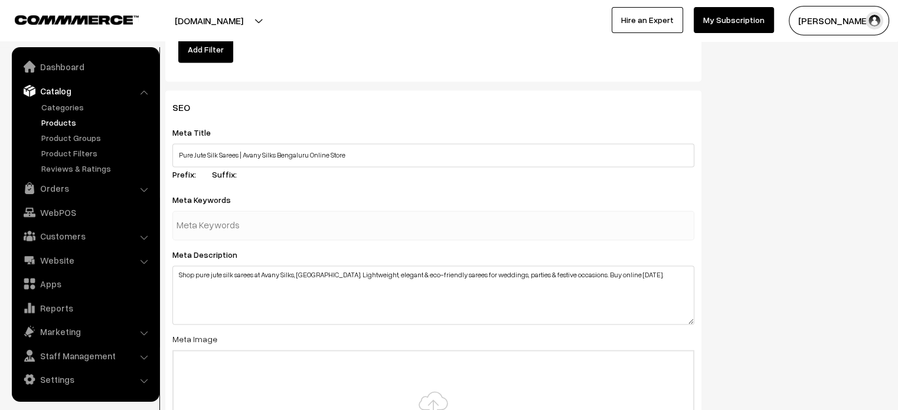
click at [254, 228] on input "text" at bounding box center [237, 226] width 123 height 24
paste input "Avany Silks Bengaluru, pure jute silk saree, jute silk sarees online, soft jute…"
type input "Avany Silks Bengaluru, pure jute silk saree, jute silk sarees online, soft jute…"
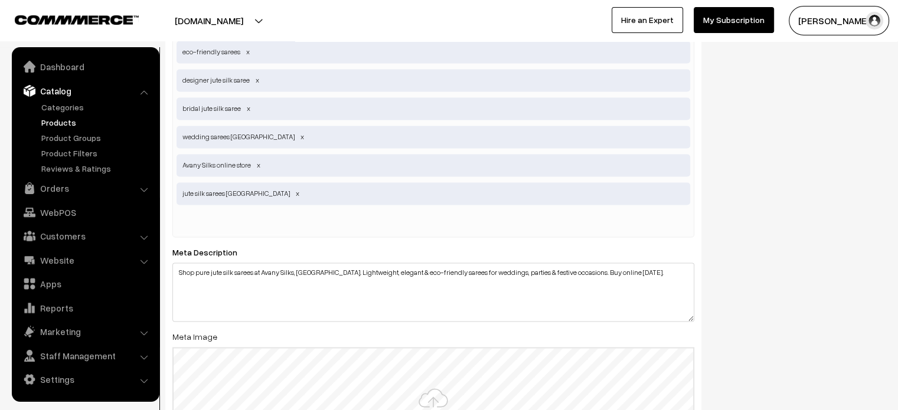
scroll to position [2196, 0]
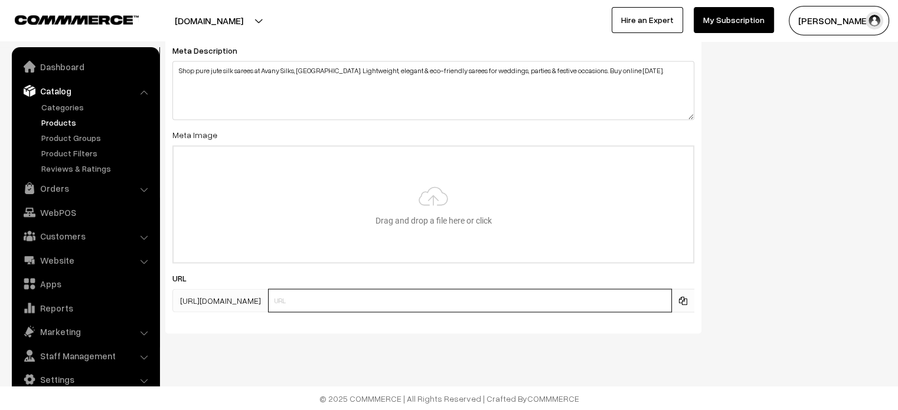
click at [437, 306] on input "text" at bounding box center [470, 301] width 404 height 24
paste input "Pure jute Silk Saree"
type input "Pure jute Silk Saree"
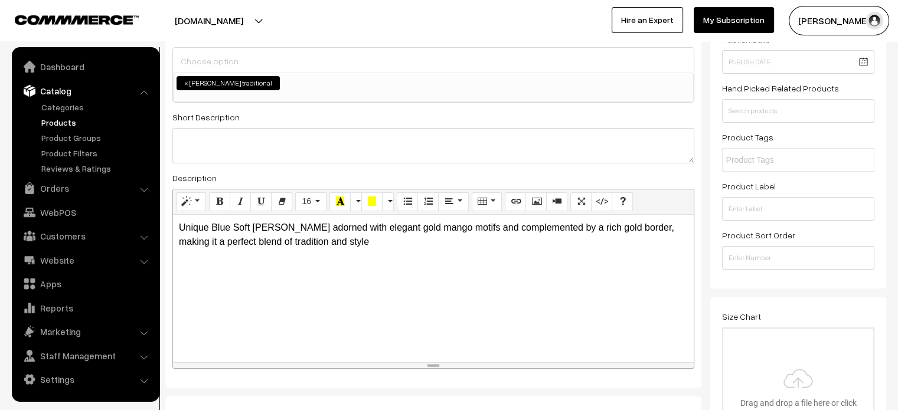
scroll to position [0, 0]
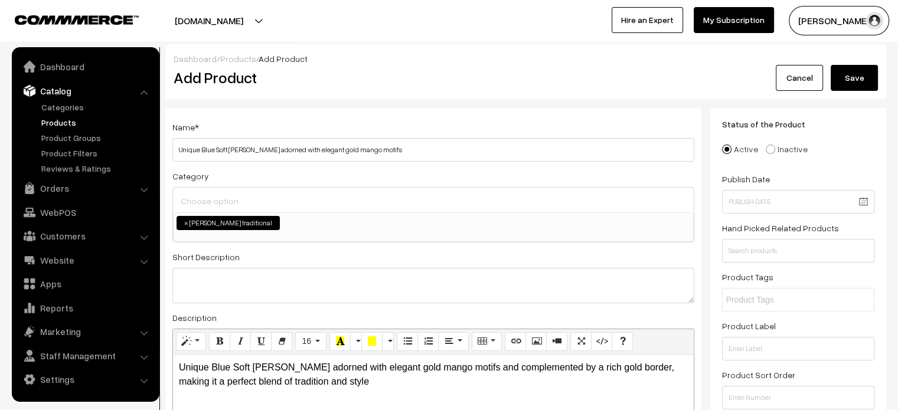
click at [863, 75] on button "Save" at bounding box center [854, 78] width 47 height 26
